Goal: Task Accomplishment & Management: Understand process/instructions

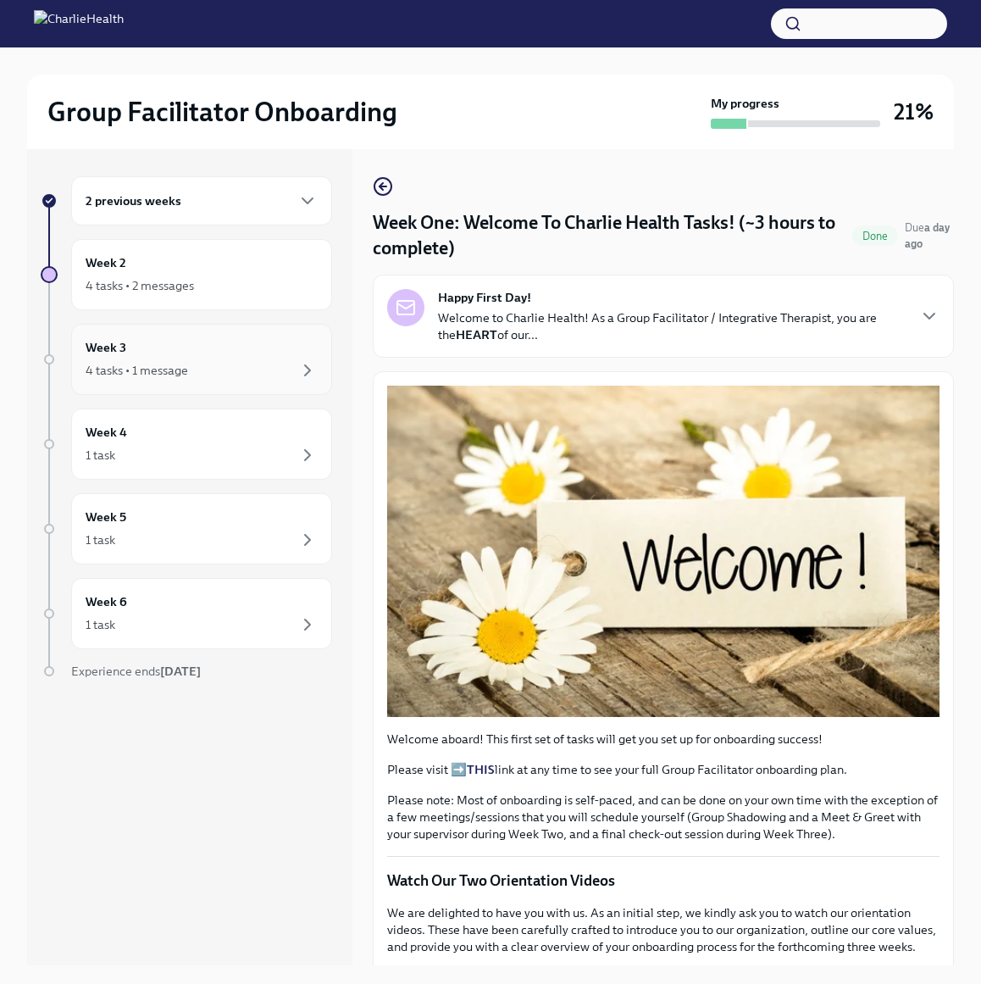
click at [203, 367] on div "4 tasks • 1 message" at bounding box center [202, 370] width 232 height 20
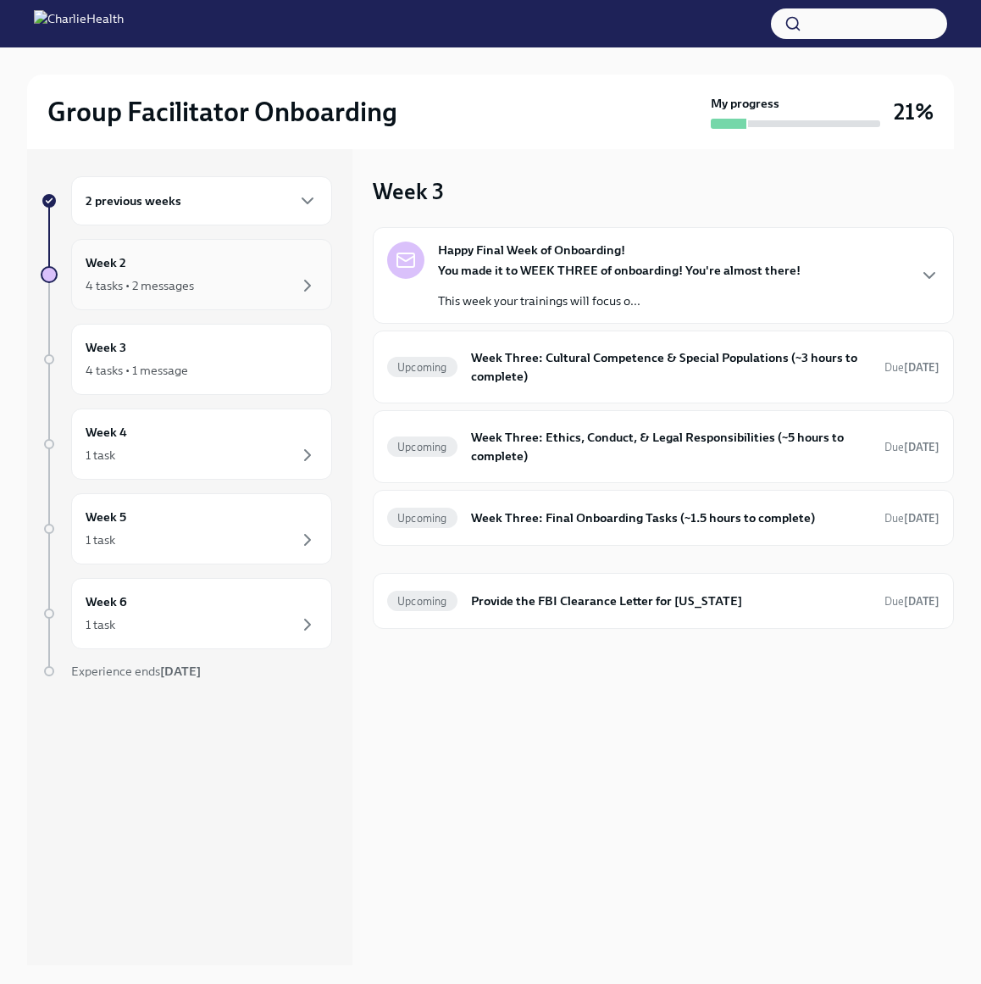
click at [212, 283] on div "4 tasks • 2 messages" at bounding box center [202, 285] width 232 height 20
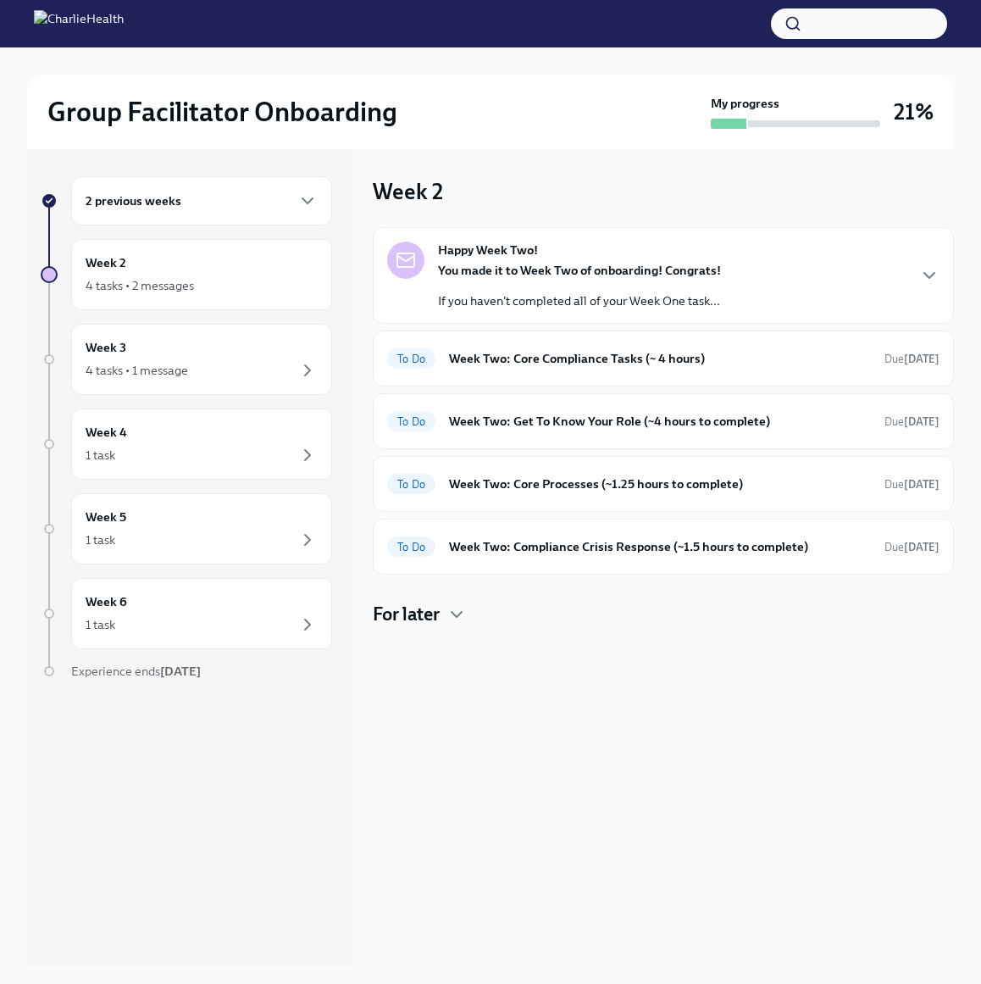
click at [664, 285] on div "You made it to Week Two of onboarding! Congrats! If you haven't completed all o…" at bounding box center [579, 285] width 283 height 47
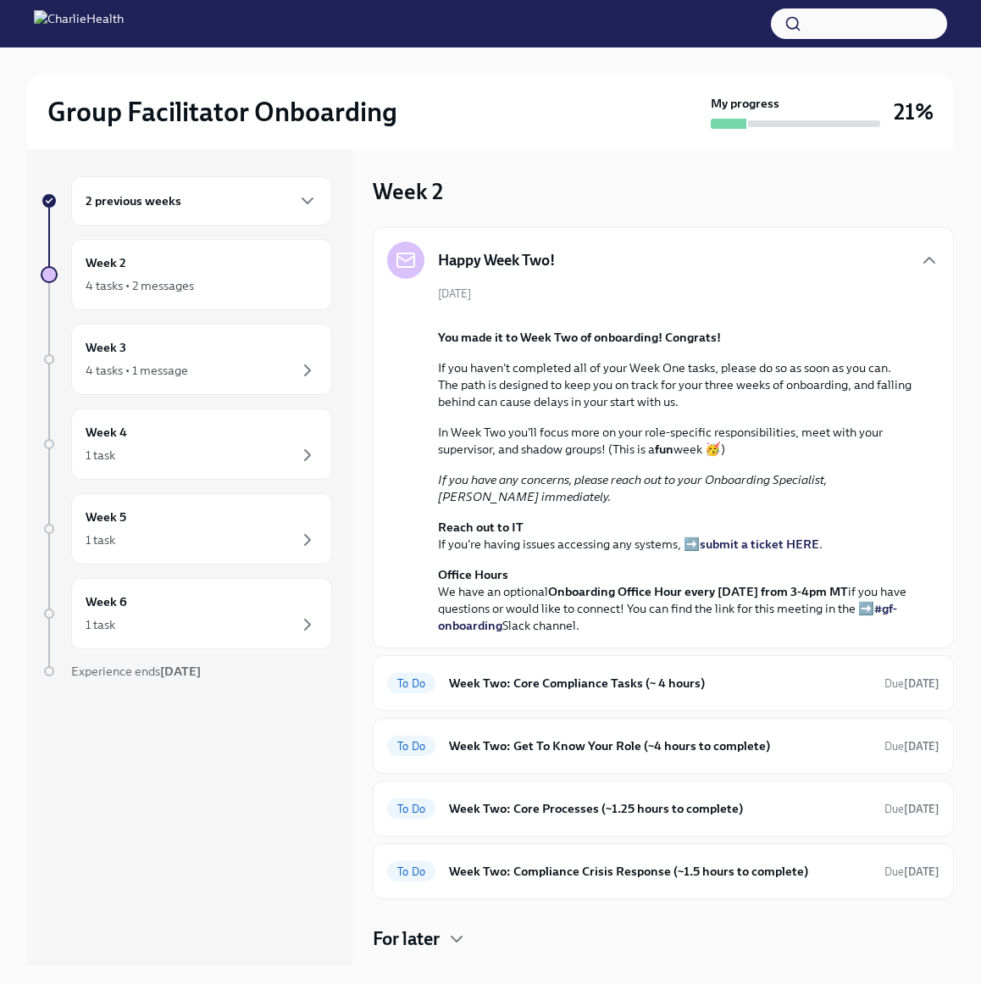
scroll to position [195, 0]
click at [781, 692] on h6 "Week Two: Core Compliance Tasks (~ 4 hours)" at bounding box center [660, 682] width 422 height 19
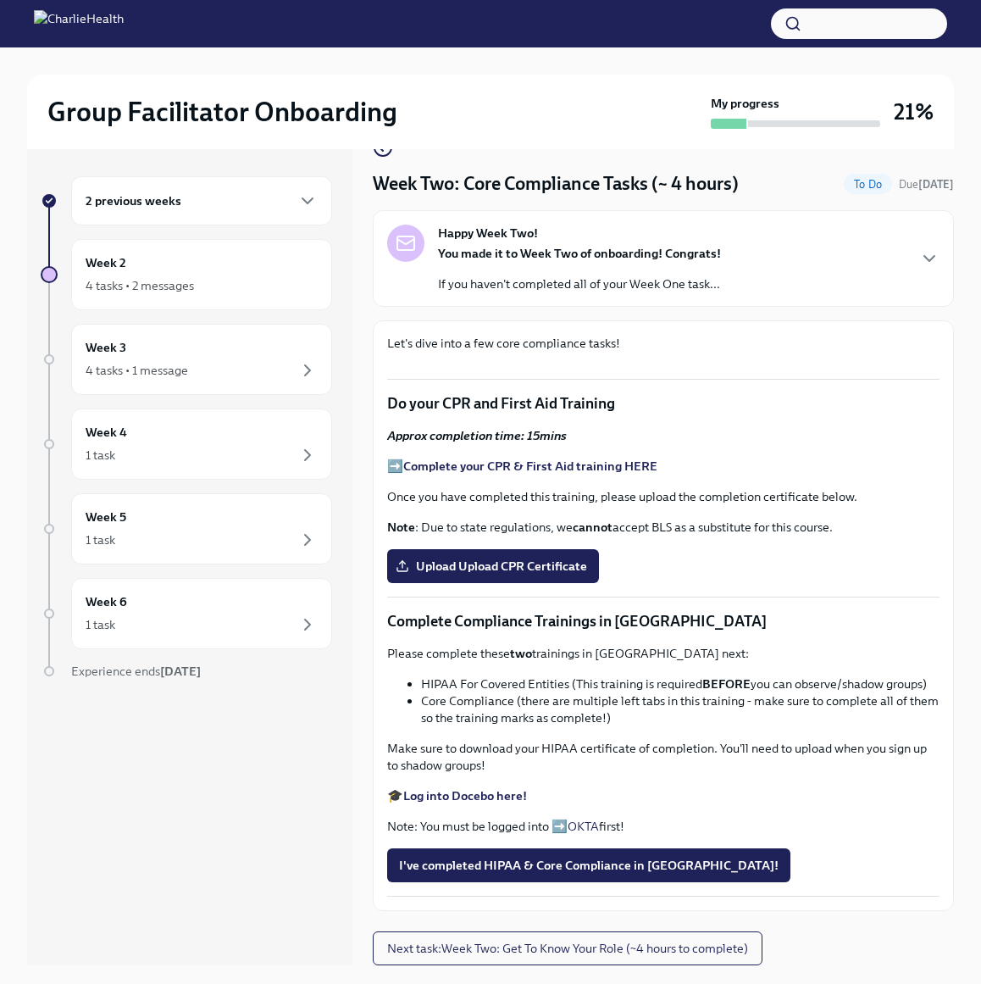
scroll to position [596, 0]
click at [546, 458] on strong "Complete your CPR & First Aid training HERE" at bounding box center [530, 465] width 254 height 15
click at [439, 557] on span "Upload Upload CPR Certificate" at bounding box center [493, 565] width 188 height 17
click at [0, 0] on input "Upload Upload CPR Certificate" at bounding box center [0, 0] width 0 height 0
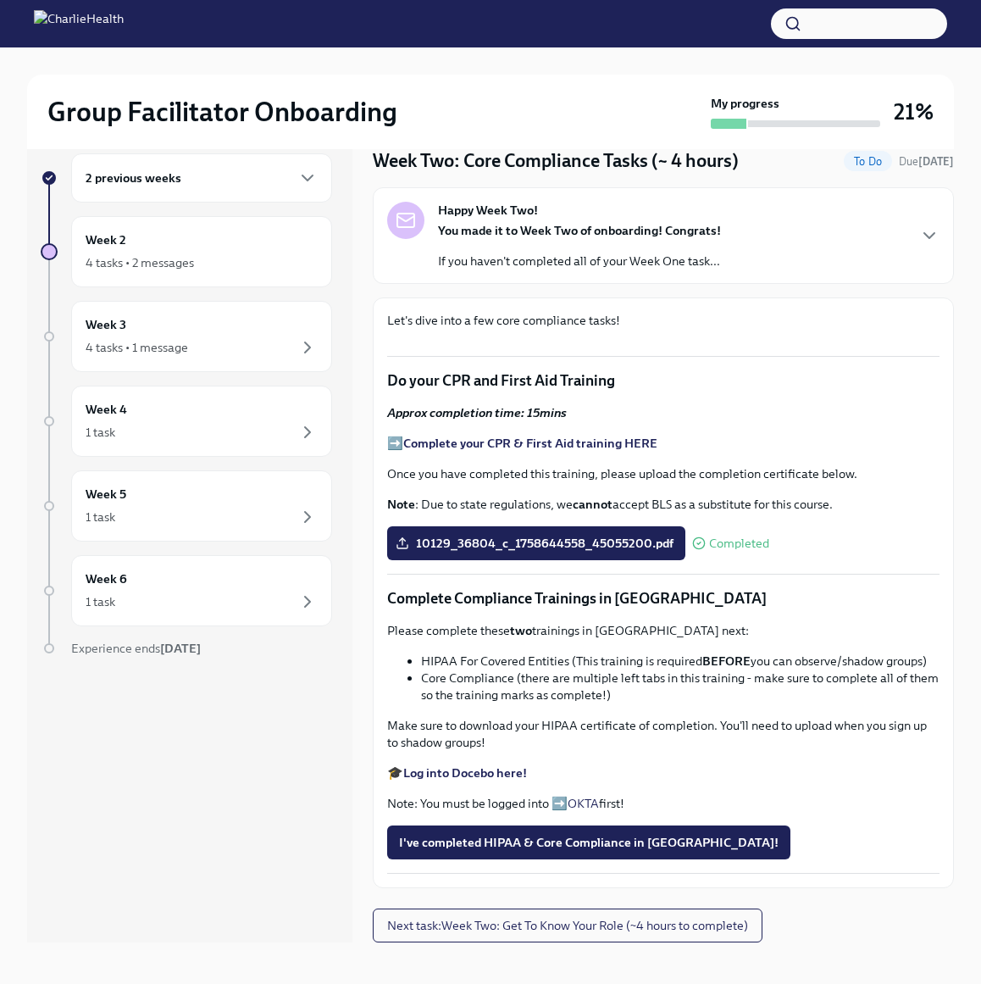
scroll to position [29, 0]
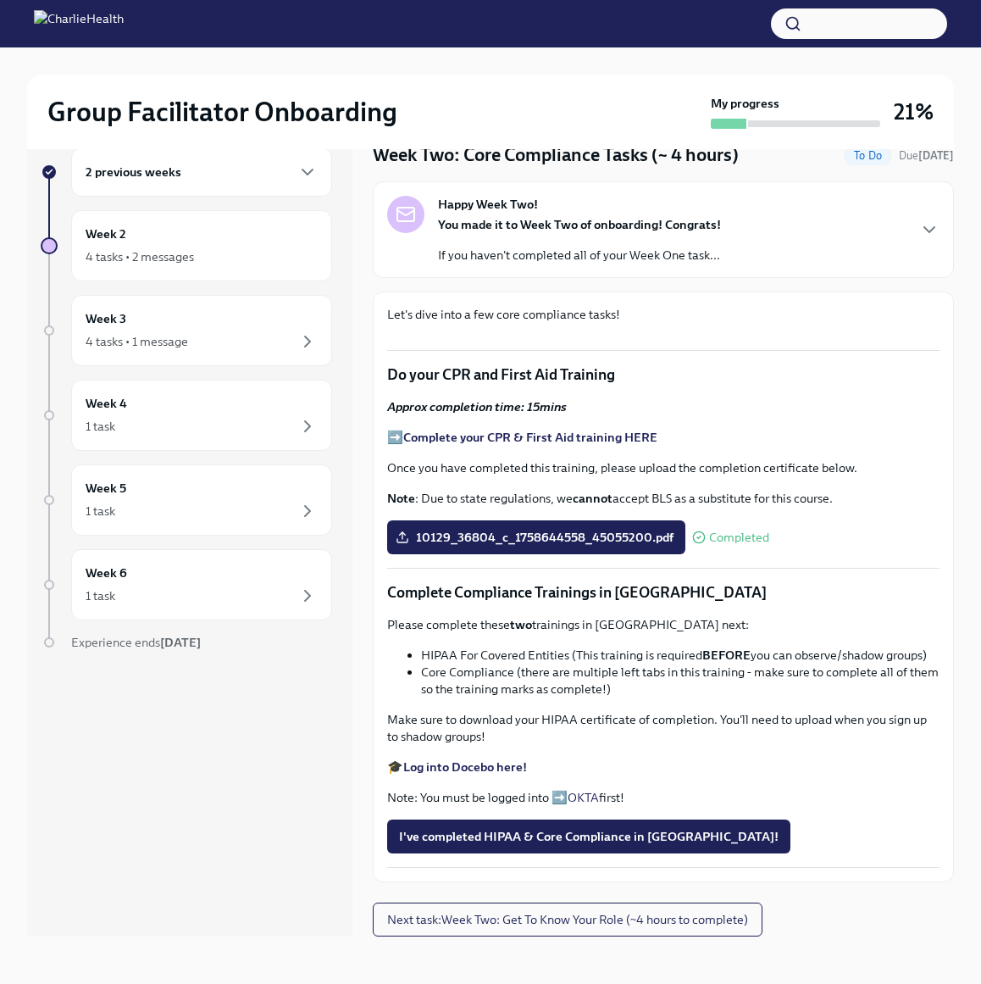
click at [497, 766] on strong "Log into Docebo here!" at bounding box center [465, 766] width 124 height 15
drag, startPoint x: 426, startPoint y: 637, endPoint x: 551, endPoint y: 638, distance: 124.5
click at [551, 646] on li "HIPAA For Covered Entities (This training is required BEFORE you can observe/sh…" at bounding box center [680, 654] width 518 height 17
click at [538, 646] on li "HIPAA For Covered Entities (This training is required BEFORE you can observe/sh…" at bounding box center [680, 654] width 518 height 17
drag, startPoint x: 423, startPoint y: 638, endPoint x: 568, endPoint y: 641, distance: 145.7
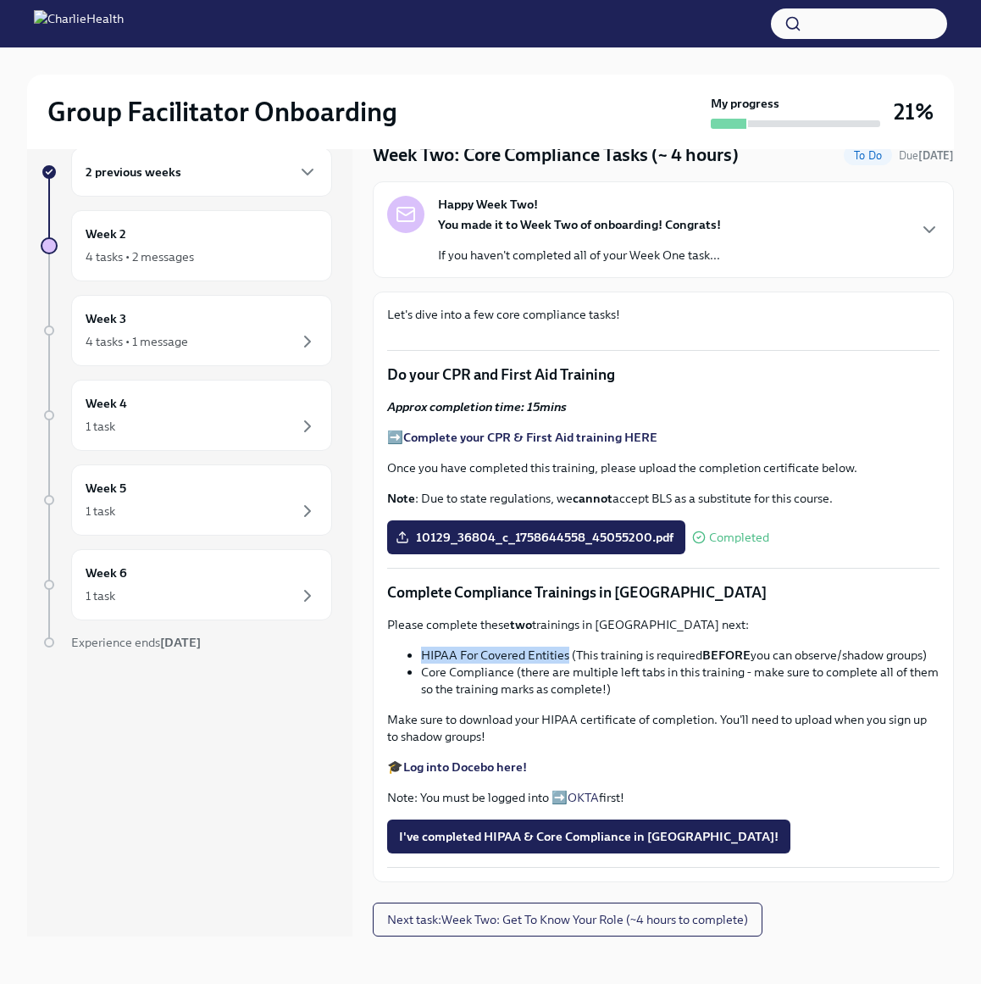
click at [568, 646] on ul "HIPAA For Covered Entities (This training is required BEFORE you can observe/sh…" at bounding box center [663, 671] width 552 height 51
copy li "HIPAA For Covered Entities"
click at [765, 557] on div "Let's dive into a few core compliance tasks! Do your CPR and First Aid Training…" at bounding box center [663, 587] width 552 height 562
